Goal: Information Seeking & Learning: Find specific fact

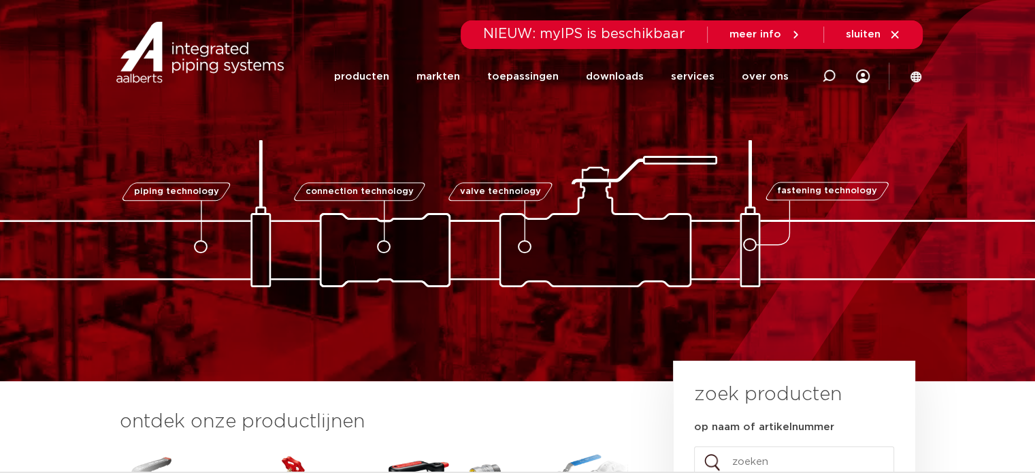
click at [820, 74] on div at bounding box center [829, 76] width 54 height 103
paste input "09081389 600412"
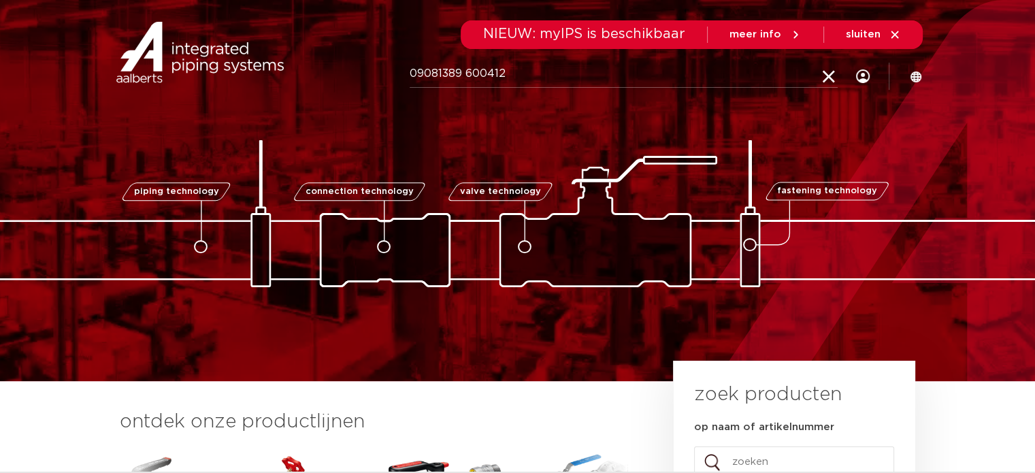
type input "09081389 600412"
click button "Zoeken" at bounding box center [0, 0] width 0 height 0
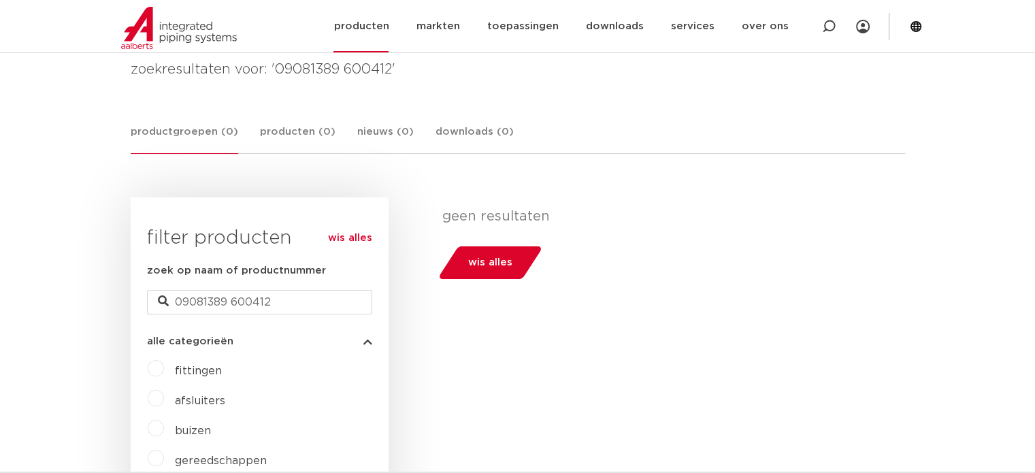
scroll to position [204, 0]
click at [823, 21] on icon at bounding box center [829, 27] width 14 height 14
paste input "09081389 600412"
type input "600412"
click button "Zoeken" at bounding box center [0, 0] width 0 height 0
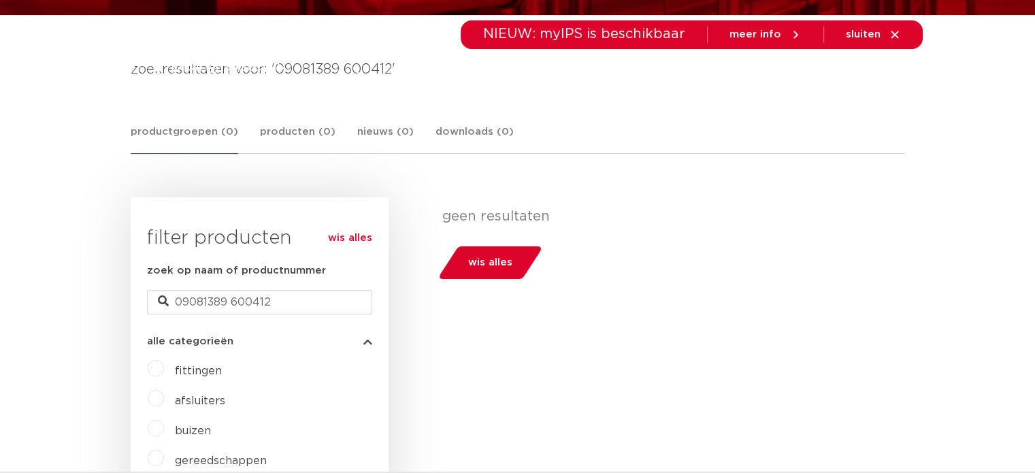
click at [713, 244] on div "geen resultaten wis alles" at bounding box center [669, 243] width 453 height 71
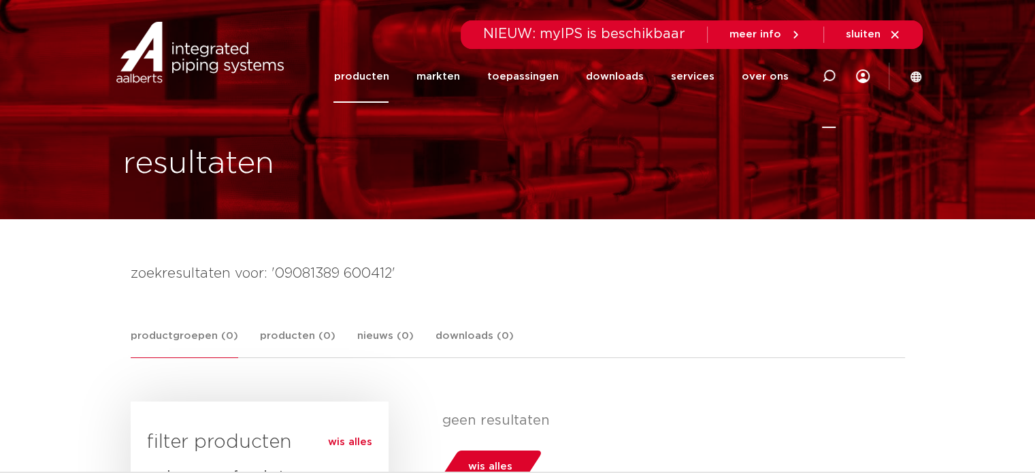
click at [829, 74] on icon at bounding box center [829, 76] width 14 height 14
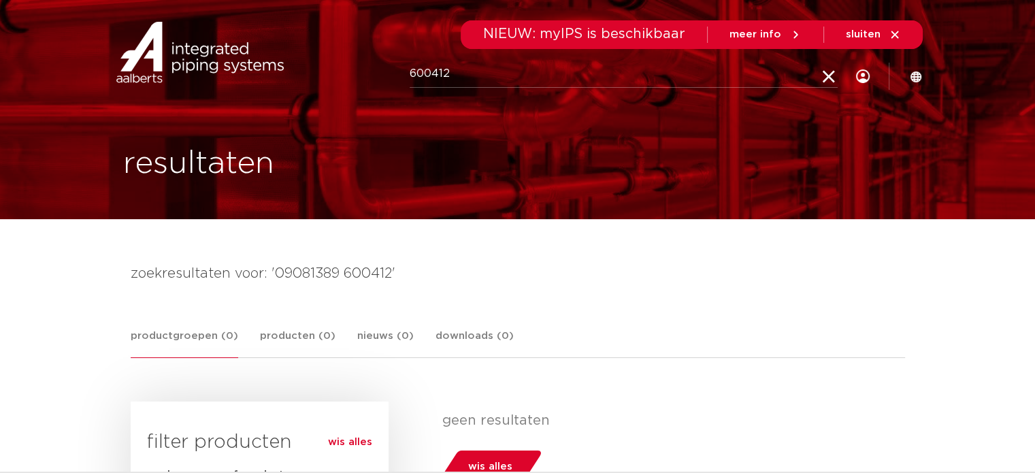
paste input "09081389 600412"
type input "60041209081389 600412"
drag, startPoint x: 615, startPoint y: 74, endPoint x: 115, endPoint y: 59, distance: 500.6
click at [180, 71] on div "Zoeken 60041209081389 600412 NIEUW: myIPS is beschikbaar meer info sluiten prod…" at bounding box center [518, 51] width 810 height 103
paste input "09081389 600412"
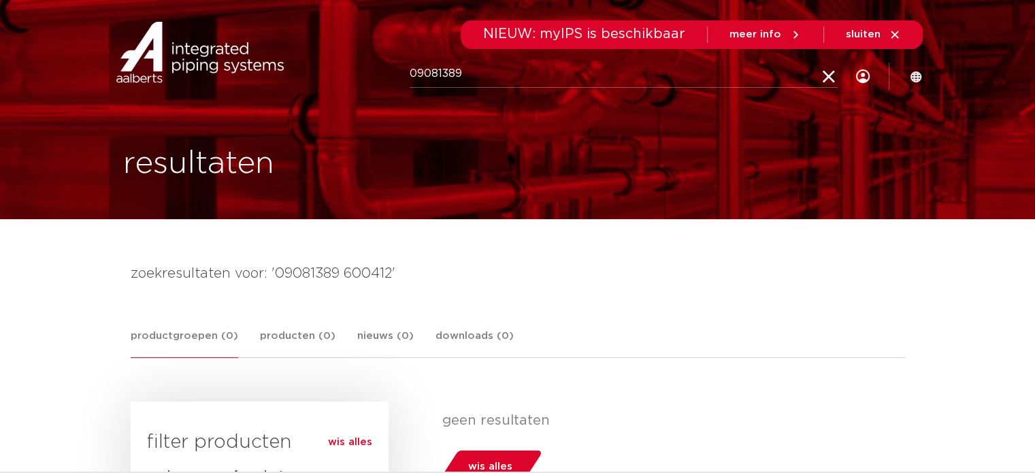
type input "09081389"
click button "Zoeken" at bounding box center [0, 0] width 0 height 0
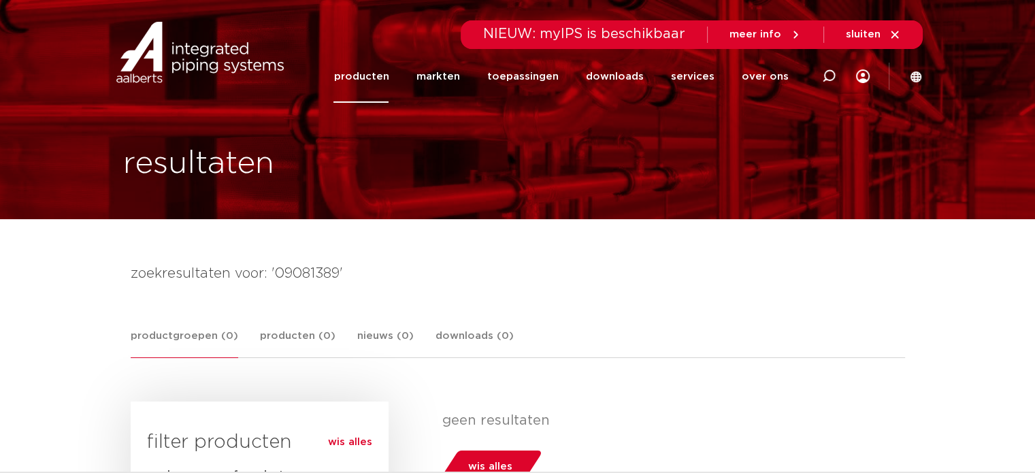
click at [826, 74] on icon at bounding box center [829, 76] width 14 height 14
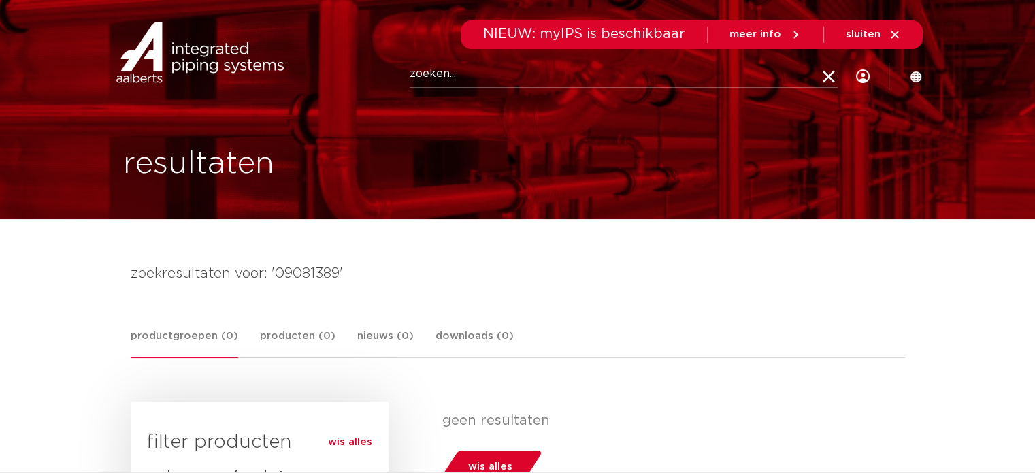
paste input "600412"
type input "600412"
click button "Zoeken" at bounding box center [0, 0] width 0 height 0
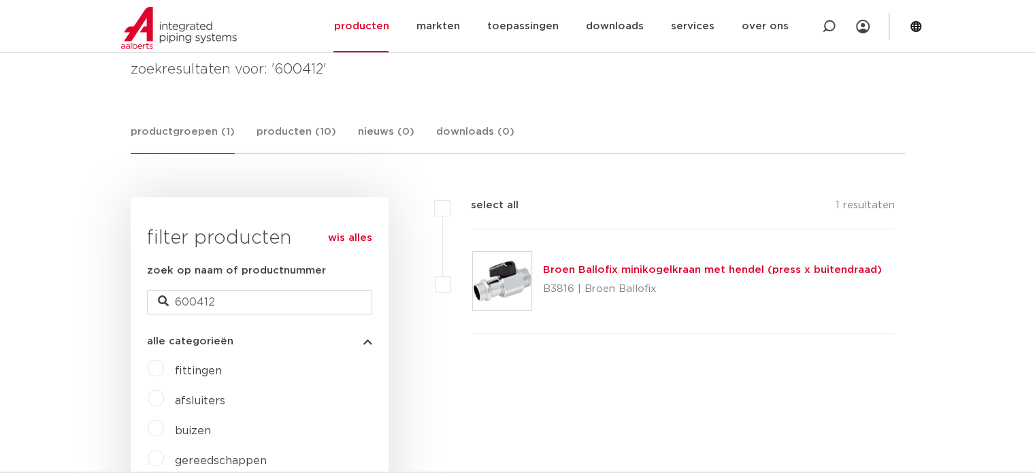
click at [633, 268] on link "Broen Ballofix minikogelkraan met hendel (press x buitendraad)" at bounding box center [712, 270] width 339 height 10
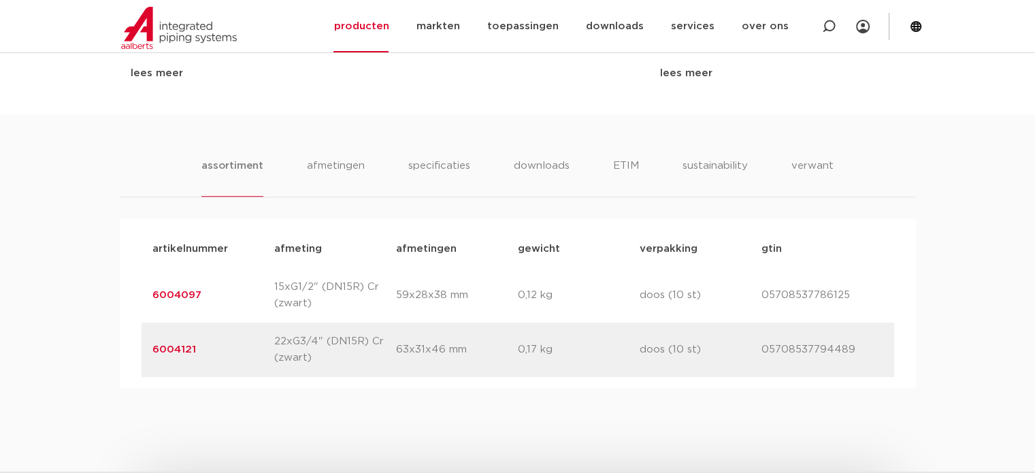
scroll to position [817, 0]
drag, startPoint x: 196, startPoint y: 344, endPoint x: 151, endPoint y: 348, distance: 45.1
click at [151, 348] on div "artikelnummer 6004121 afmeting 22xG3/4" (DN15R) Cr (zwart) [GEOGRAPHIC_DATA] 63…" at bounding box center [518, 348] width 753 height 54
